Goal: Information Seeking & Learning: Learn about a topic

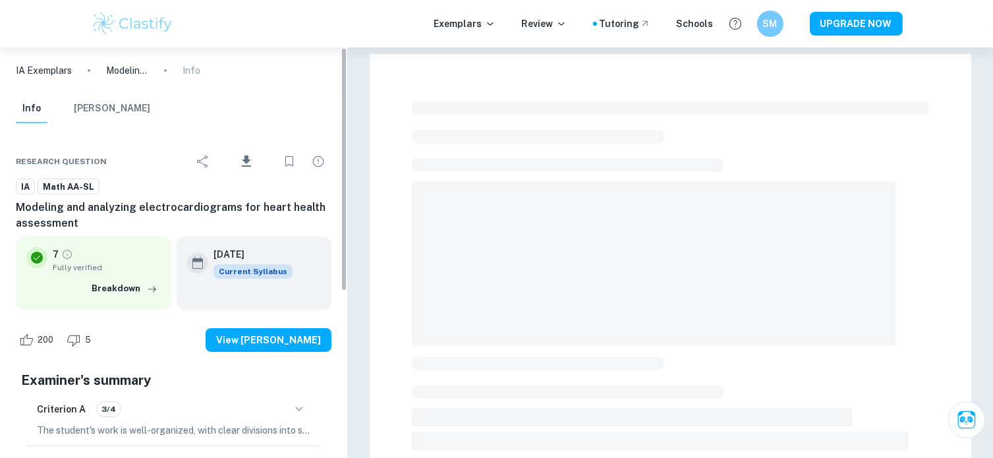
click at [164, 28] on img at bounding box center [133, 24] width 84 height 26
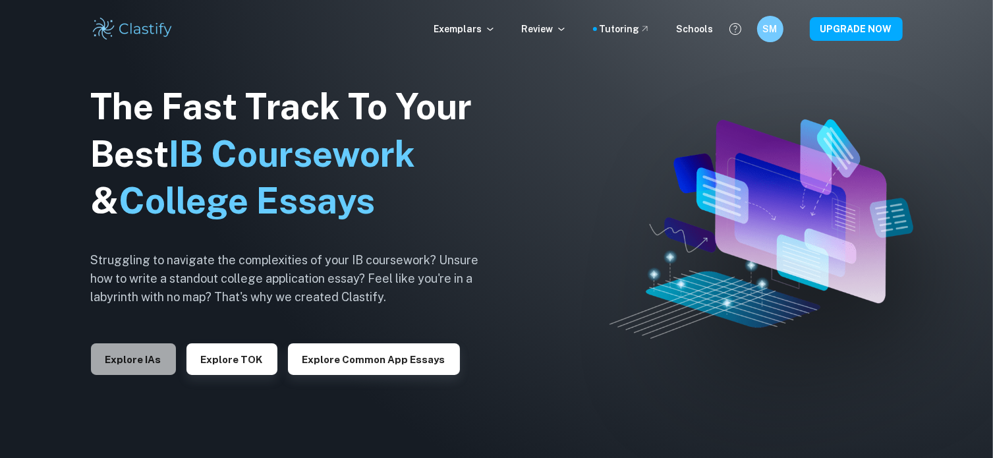
click at [149, 353] on button "Explore IAs" at bounding box center [133, 359] width 85 height 32
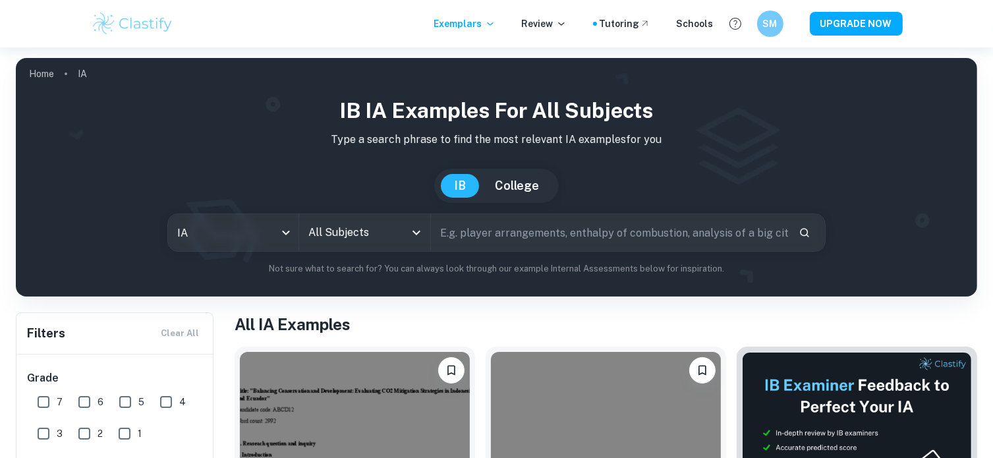
click at [351, 242] on input "All Subjects" at bounding box center [354, 232] width 99 height 25
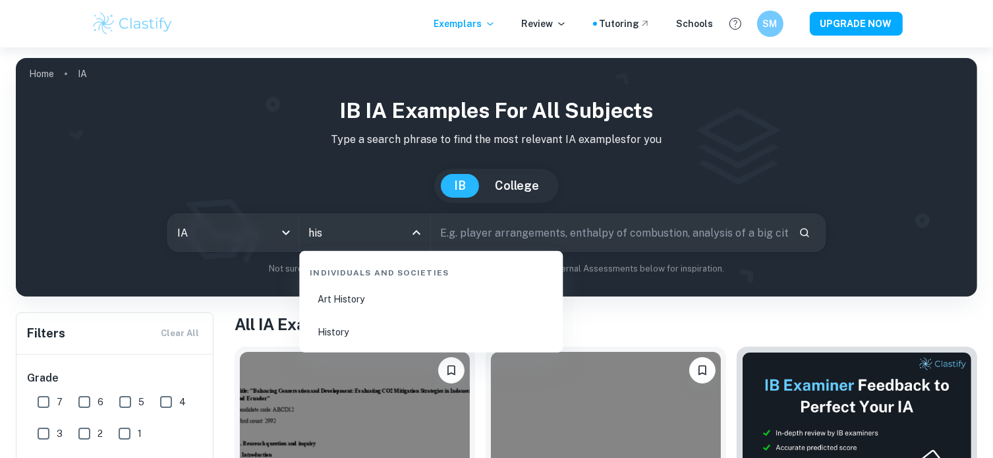
click at [341, 326] on li "History" at bounding box center [430, 332] width 253 height 30
type input "History"
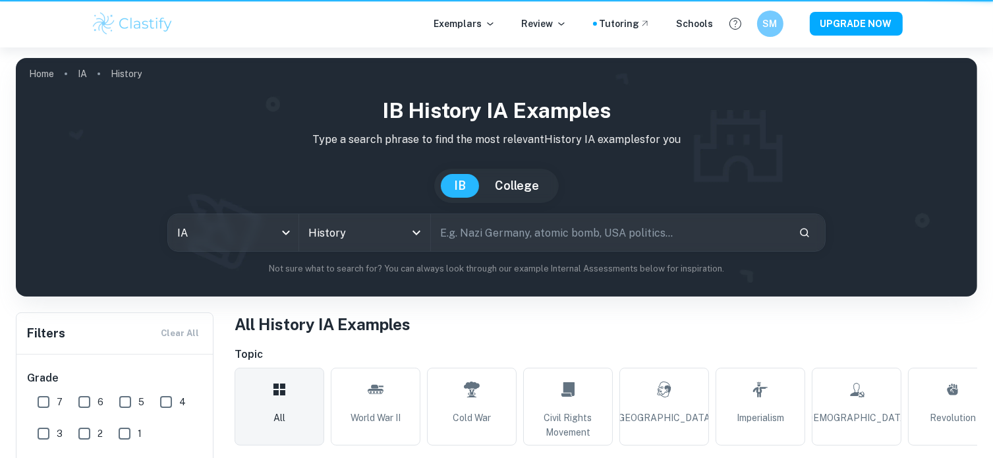
click at [494, 240] on input "text" at bounding box center [609, 232] width 357 height 37
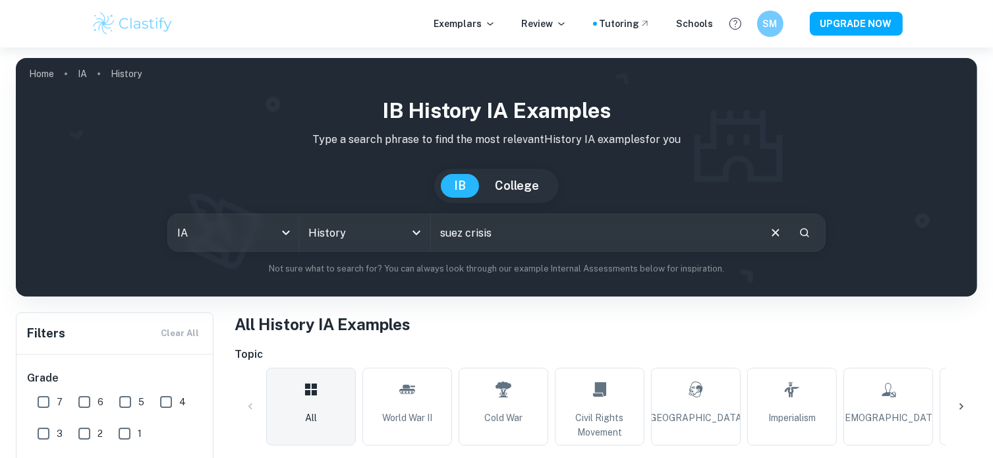
type input "suez crisis"
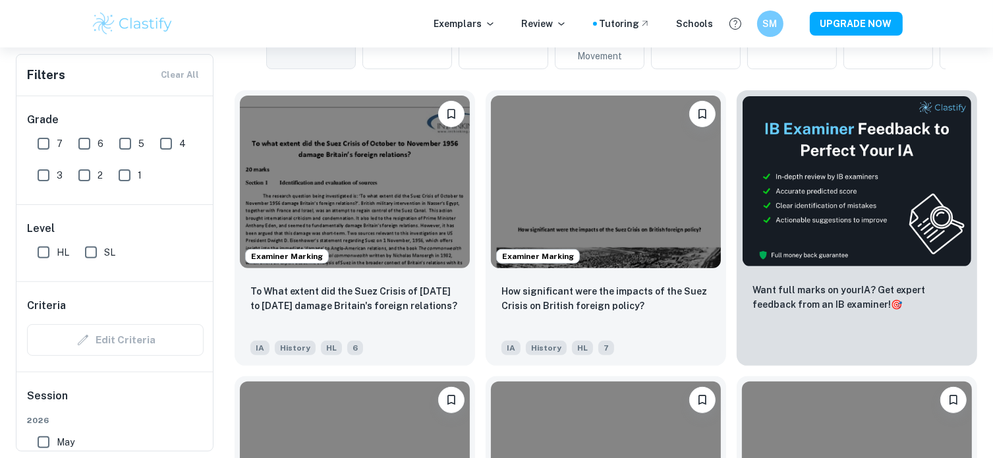
scroll to position [393, 0]
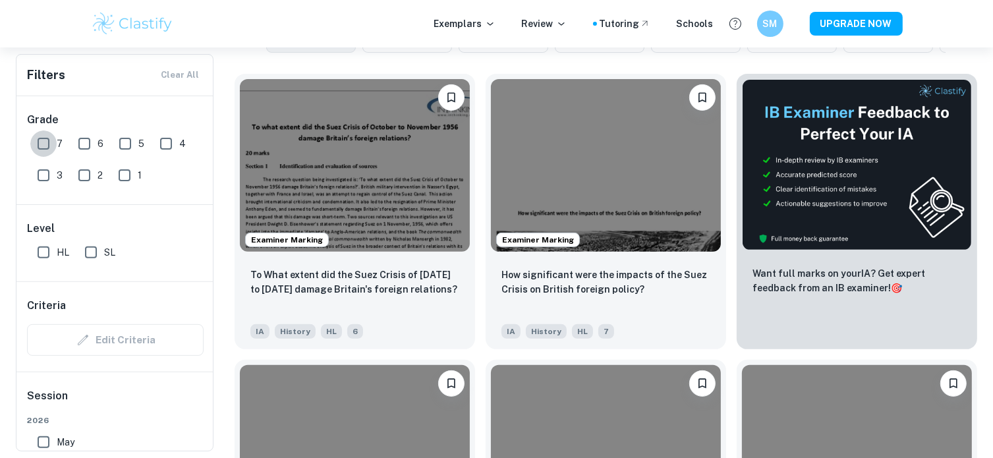
click at [47, 144] on input "7" at bounding box center [43, 143] width 26 height 26
checkbox input "true"
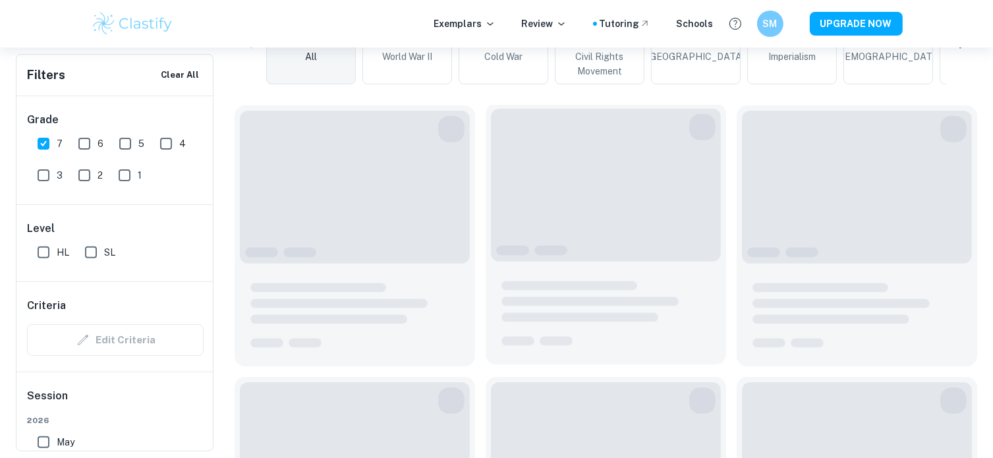
scroll to position [424, 0]
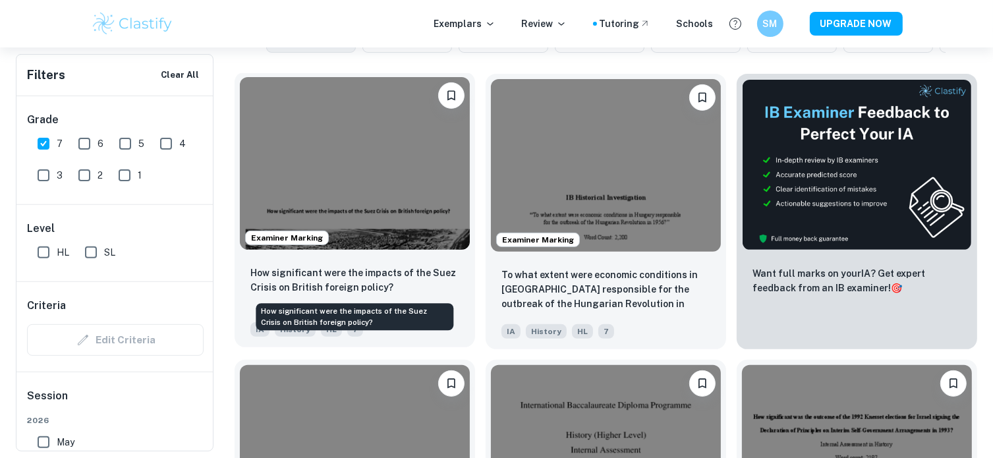
click at [256, 275] on p "How significant were the impacts of the Suez Crisis on British foreign policy?" at bounding box center [354, 280] width 209 height 29
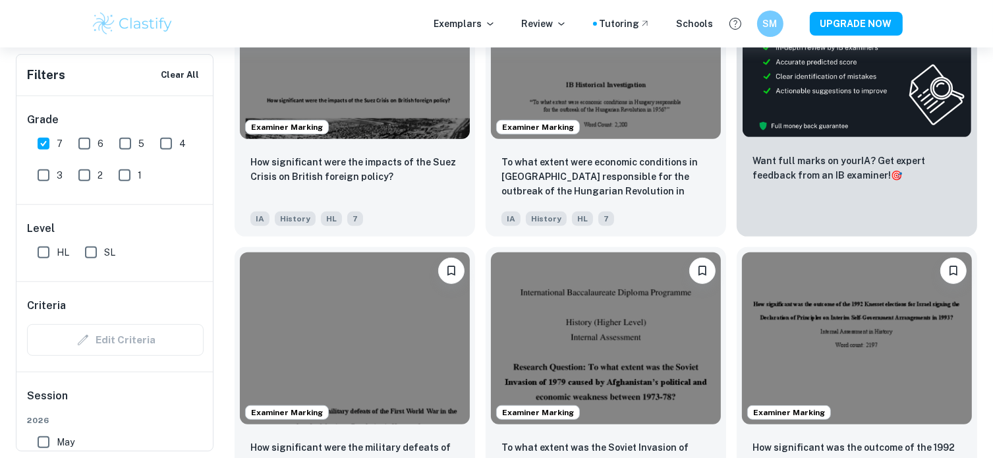
scroll to position [471, 0]
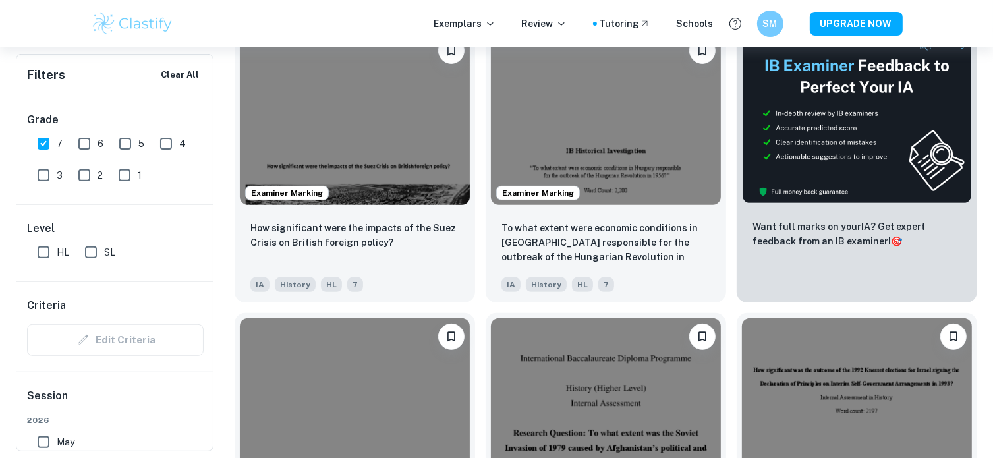
click at [82, 148] on input "6" at bounding box center [84, 143] width 26 height 26
checkbox input "true"
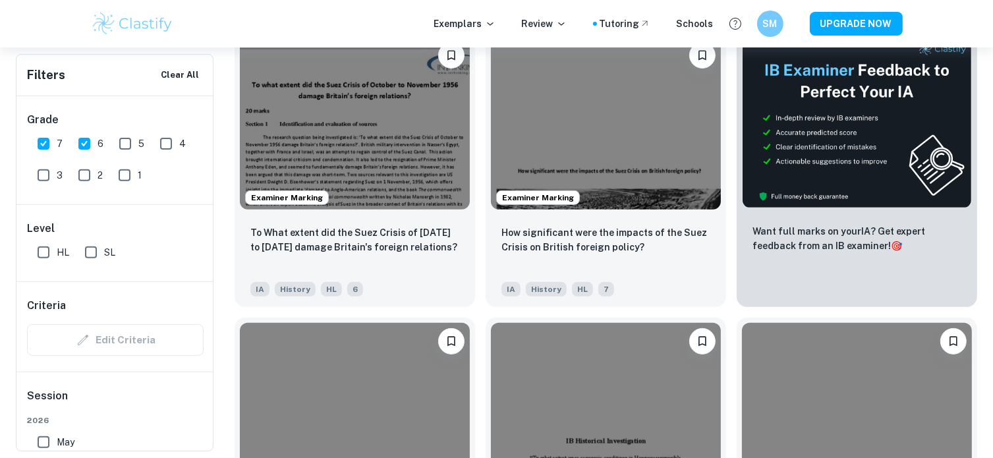
scroll to position [466, 0]
click at [345, 223] on div "To What extent did the Suez Crisis of [DATE] to [DATE] damage Britain's foreign…" at bounding box center [355, 259] width 241 height 92
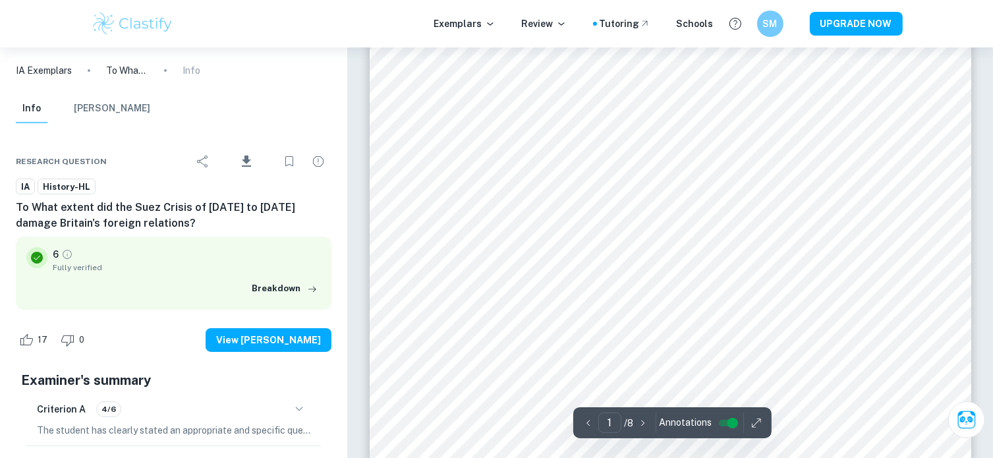
scroll to position [52, 0]
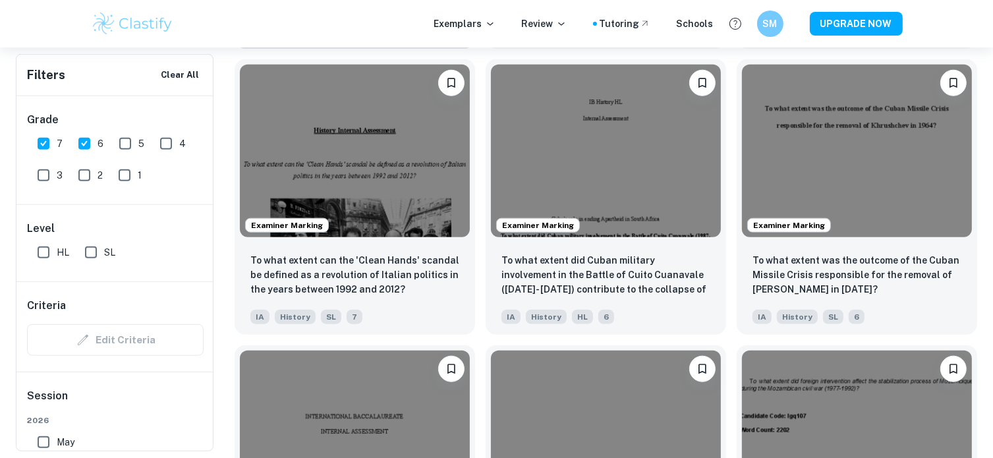
scroll to position [1295, 0]
